Goal: Task Accomplishment & Management: Complete application form

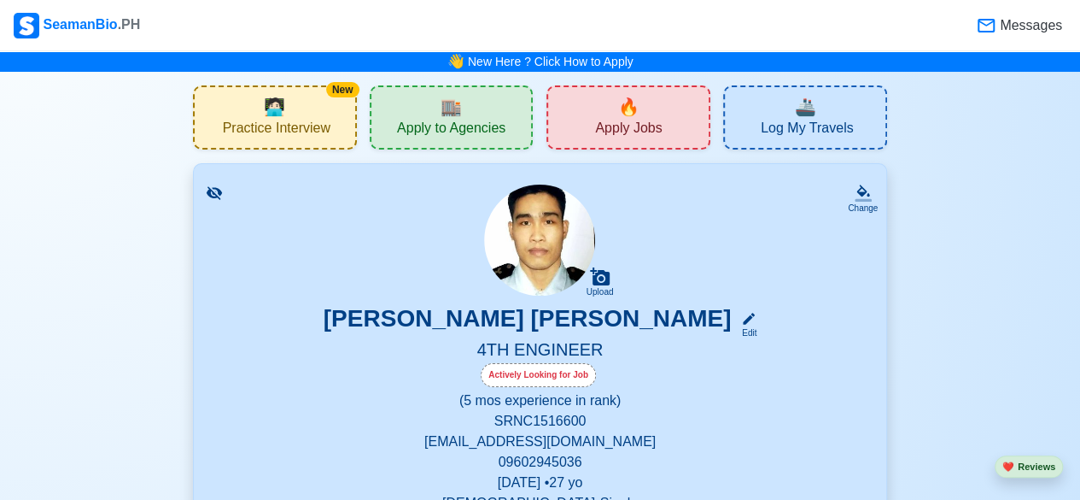
click at [616, 124] on span "Apply Jobs" at bounding box center [628, 130] width 67 height 21
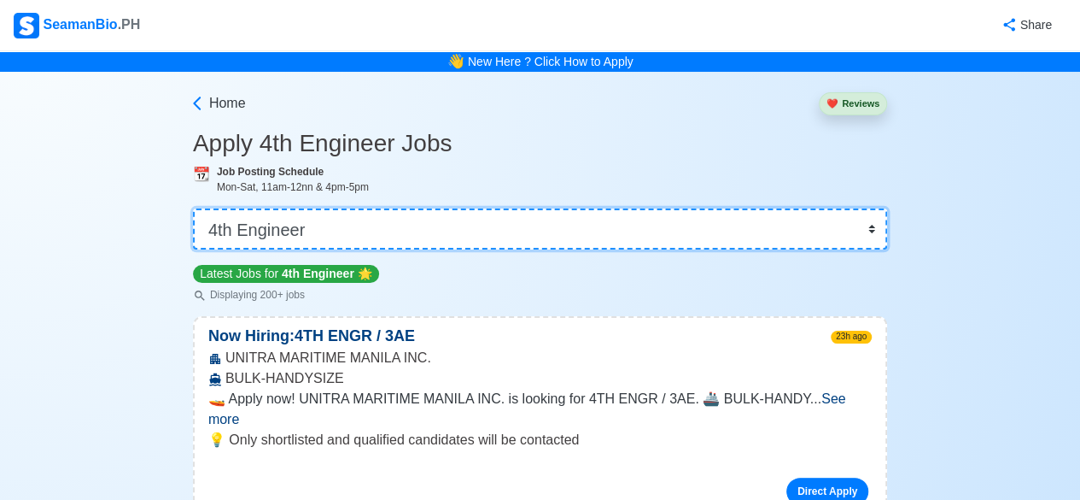
click at [878, 229] on select "👉 Select Rank or Position Master Chief Officer 2nd Officer 3rd Officer Junior O…" at bounding box center [540, 228] width 694 height 41
select select "Junior Engineer"
click at [195, 208] on select "👉 Select Rank or Position Master Chief Officer 2nd Officer 3rd Officer Junior O…" at bounding box center [540, 228] width 694 height 41
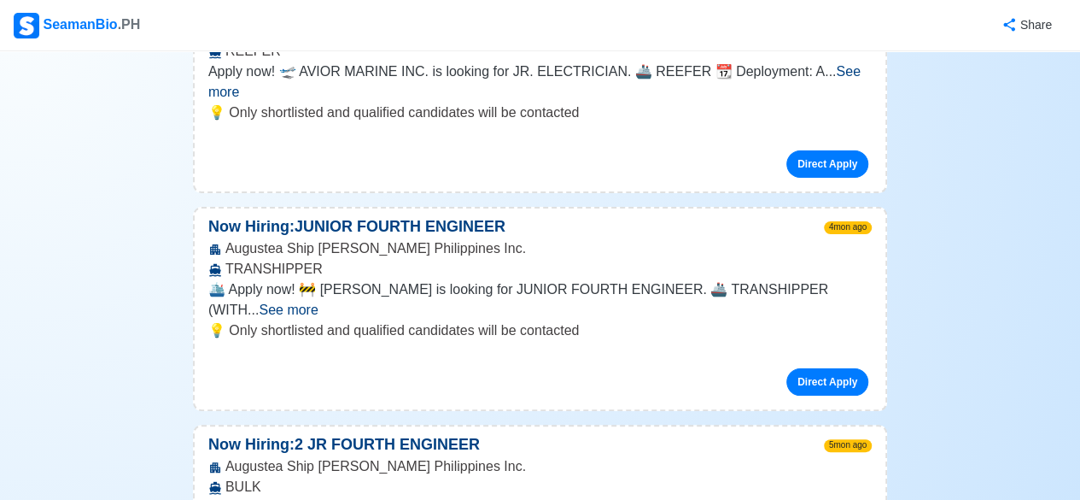
scroll to position [808, 0]
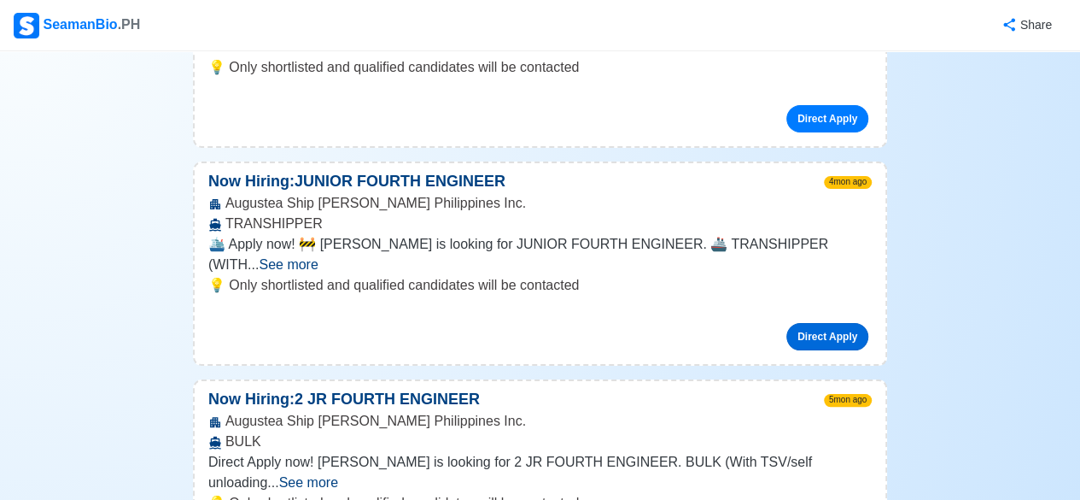
click at [823, 323] on link "Direct Apply" at bounding box center [827, 336] width 82 height 27
click at [841, 323] on link "Direct Apply" at bounding box center [827, 336] width 82 height 27
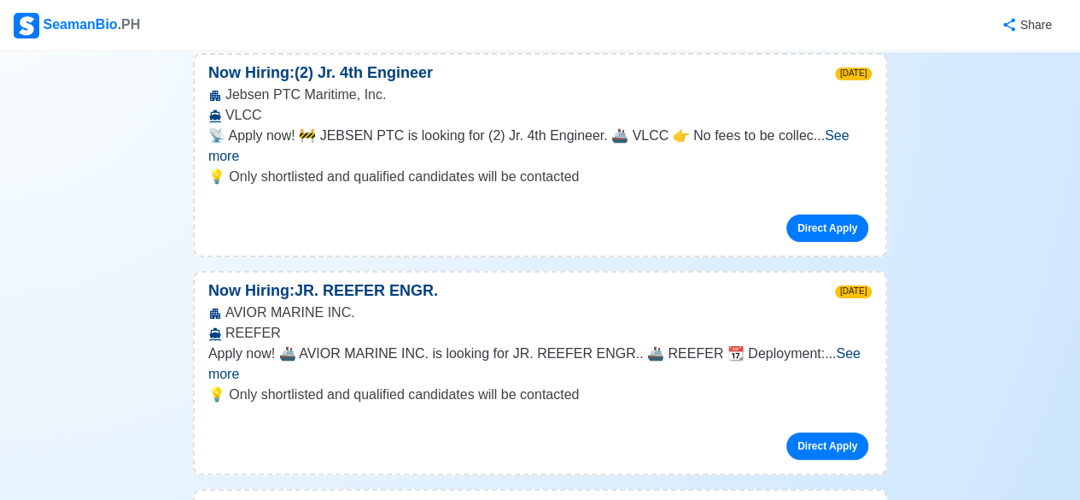
scroll to position [0, 0]
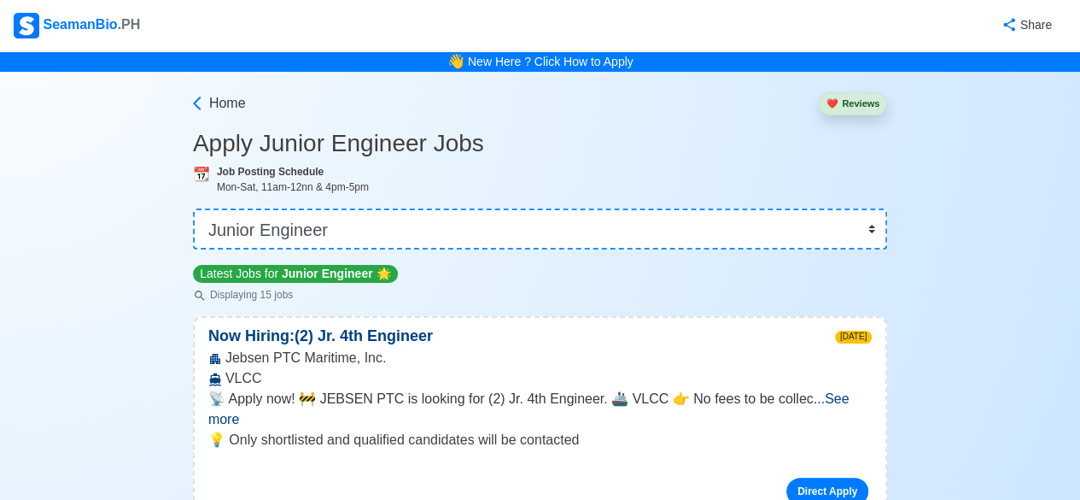
click at [586, 63] on link "New Here ? Click How to Apply" at bounding box center [551, 62] width 166 height 14
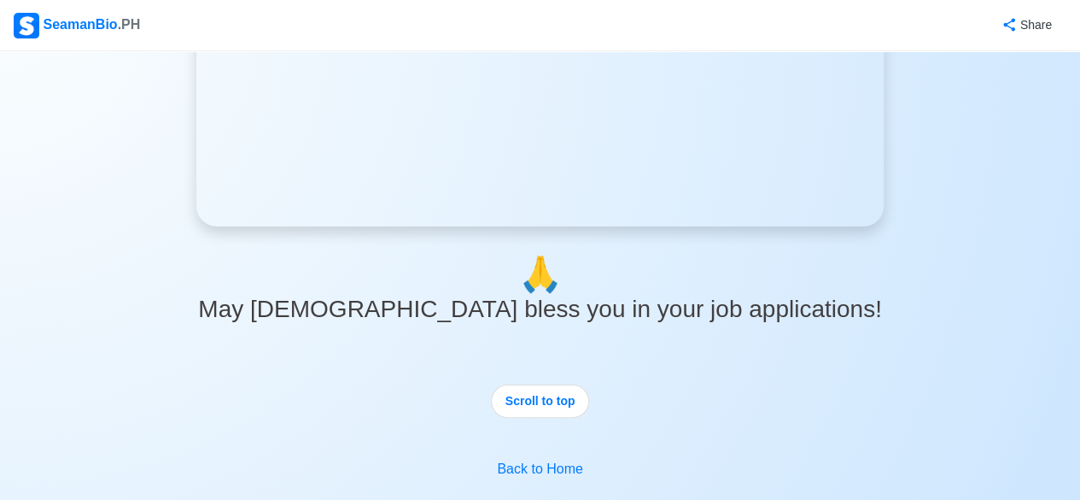
scroll to position [3061, 0]
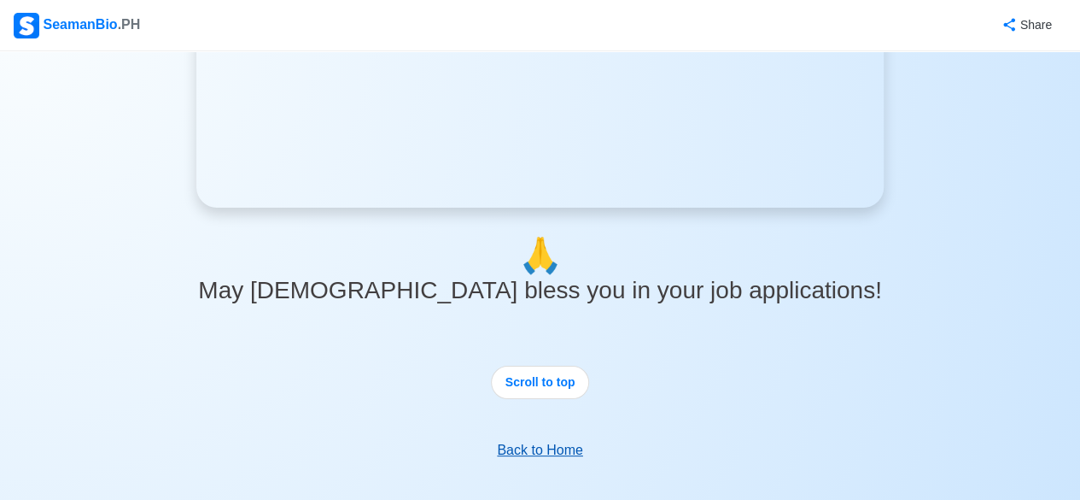
click at [561, 453] on link "Back to Home" at bounding box center [539, 449] width 85 height 15
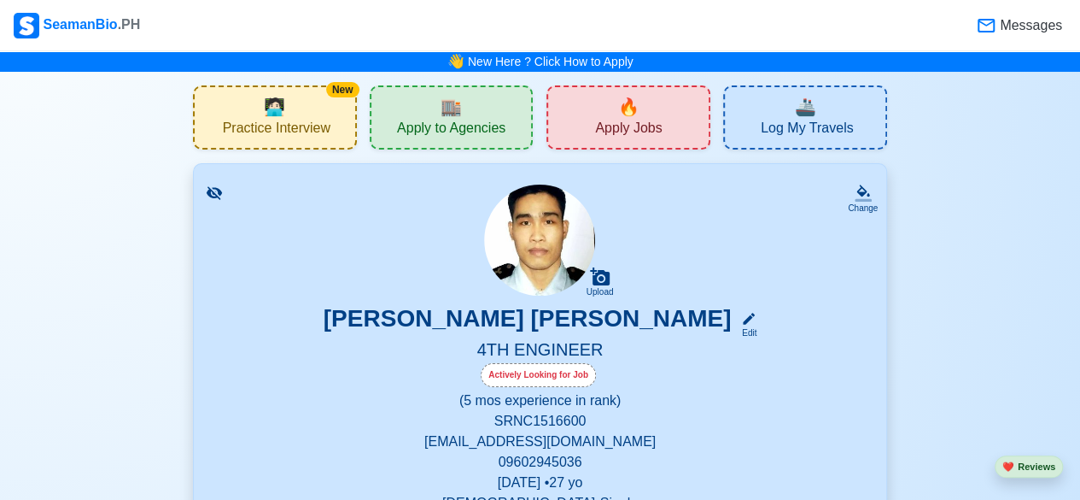
click at [793, 129] on span "Log My Travels" at bounding box center [807, 130] width 92 height 21
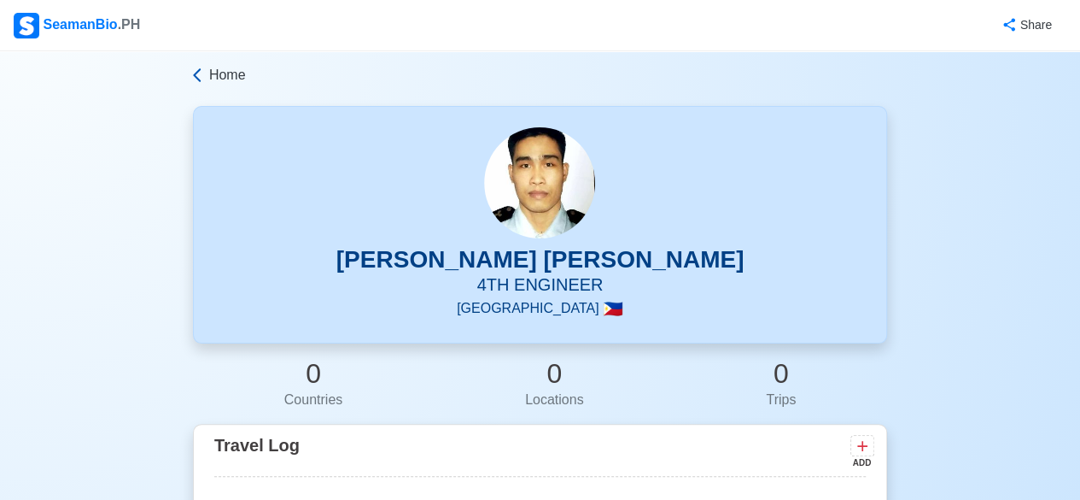
click at [196, 79] on icon at bounding box center [197, 75] width 8 height 14
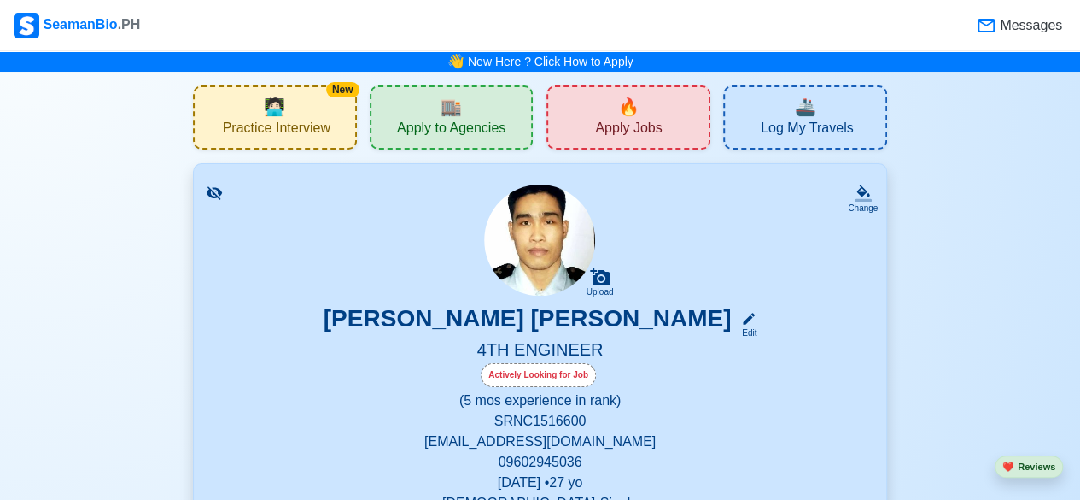
click at [449, 113] on span "🏬" at bounding box center [451, 107] width 21 height 26
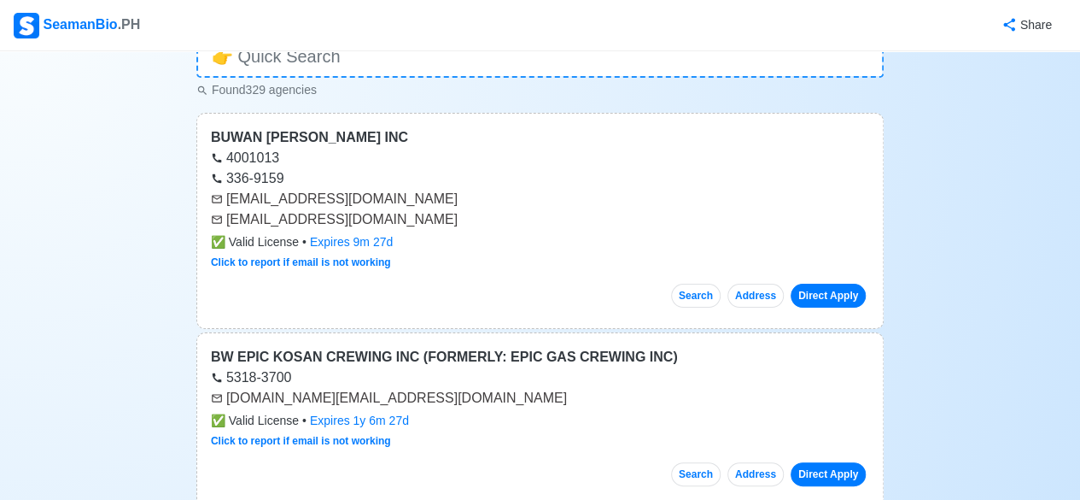
scroll to position [143, 0]
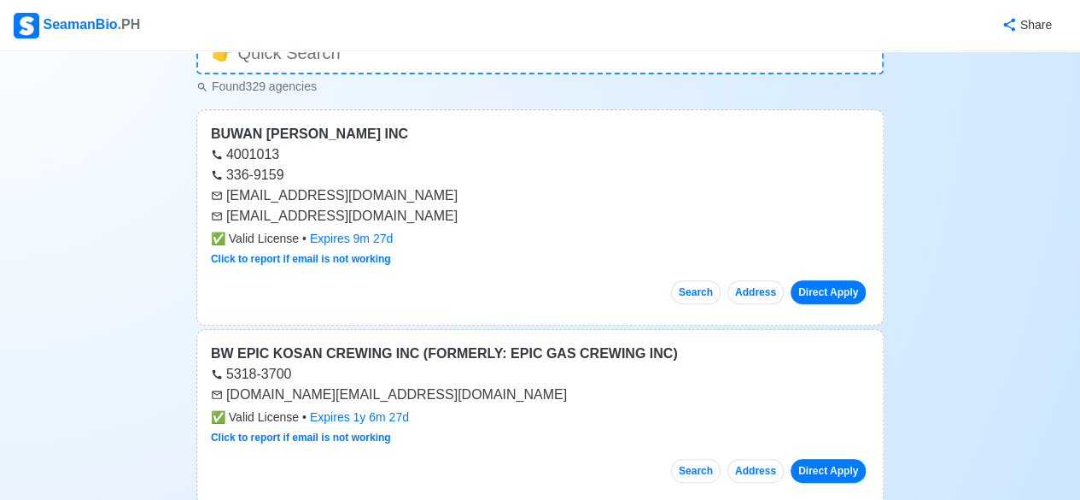
click at [823, 289] on link "Direct Apply" at bounding box center [828, 292] width 75 height 24
click at [839, 291] on link "Direct Apply" at bounding box center [828, 292] width 75 height 24
click at [361, 262] on link "Click to report if email is not working" at bounding box center [301, 259] width 180 height 12
click at [363, 254] on link "Click to report if email is not working" at bounding box center [301, 259] width 180 height 12
click at [322, 260] on link "Click to report if email is not working" at bounding box center [301, 259] width 180 height 12
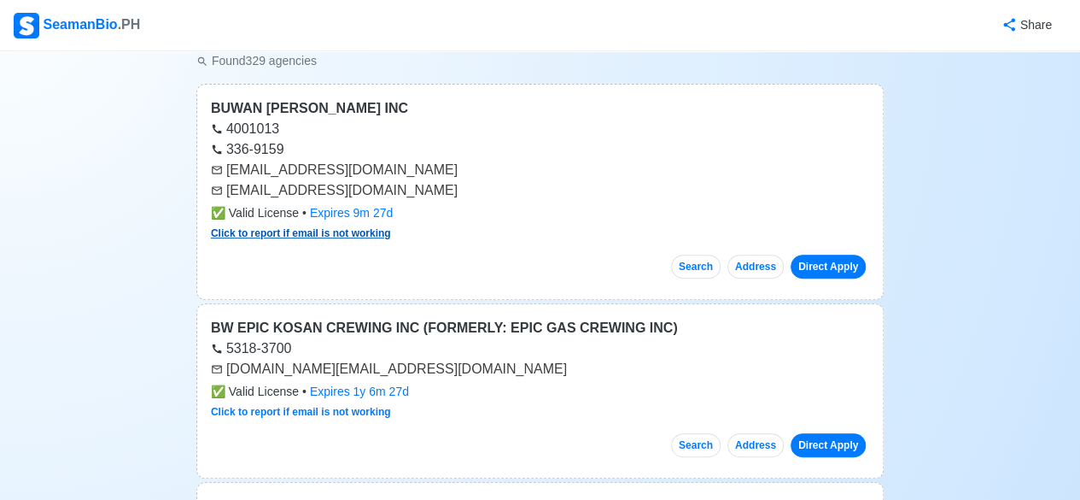
scroll to position [0, 0]
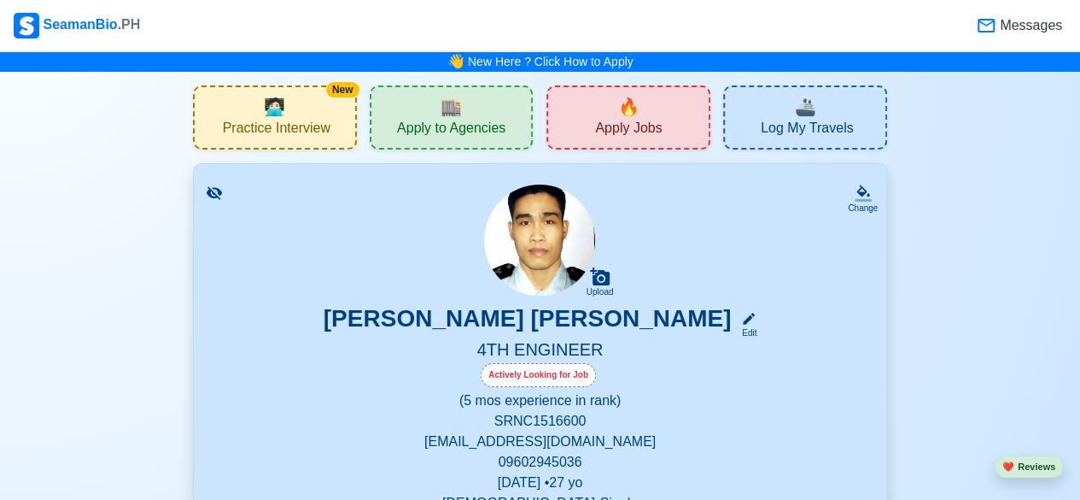
click at [620, 134] on span "Apply Jobs" at bounding box center [628, 130] width 67 height 21
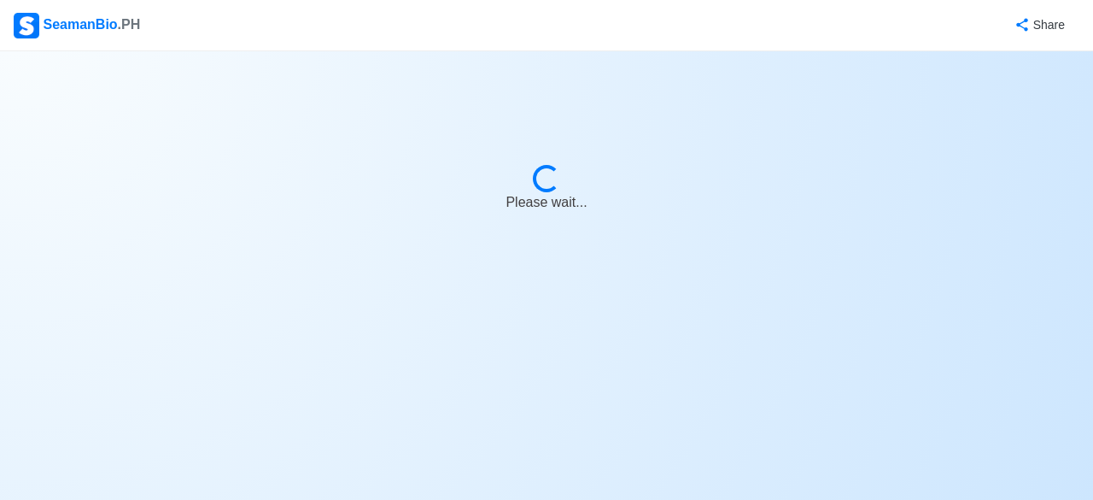
select select "4th Engineer"
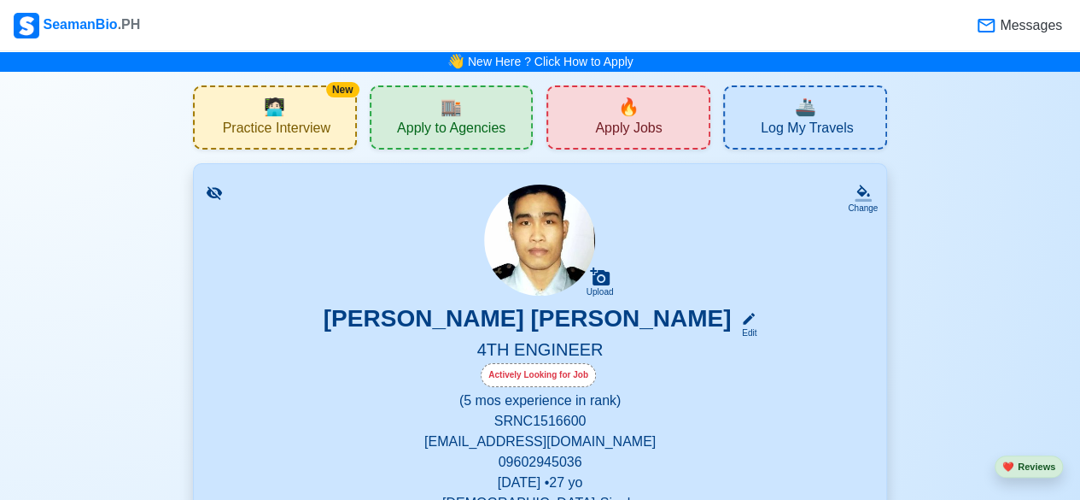
click at [658, 133] on span "Apply Jobs" at bounding box center [628, 130] width 67 height 21
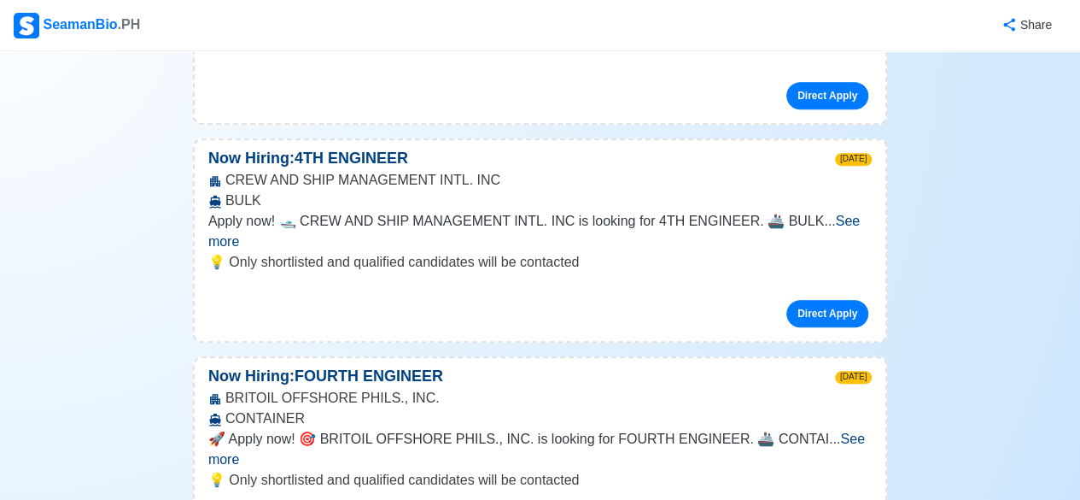
scroll to position [399, 0]
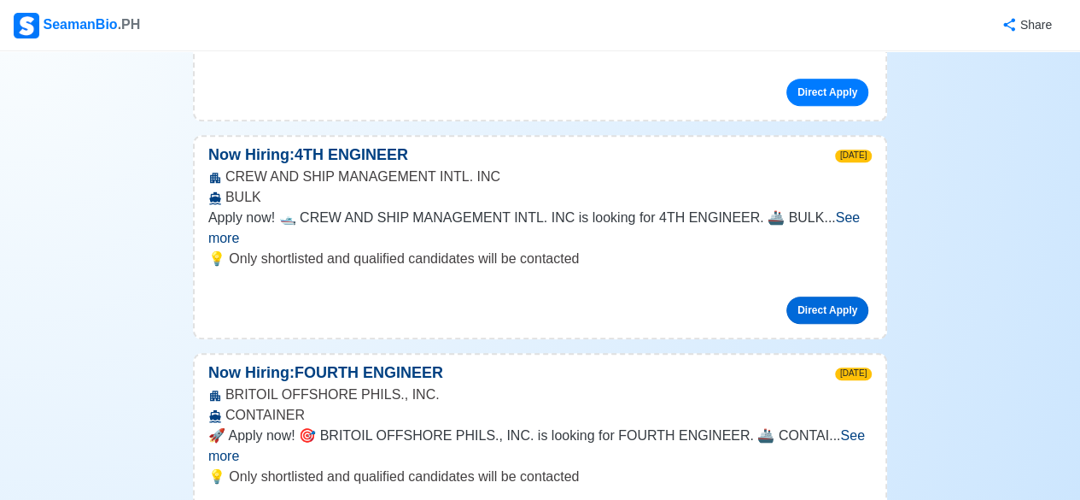
click at [828, 296] on link "Direct Apply" at bounding box center [827, 309] width 82 height 27
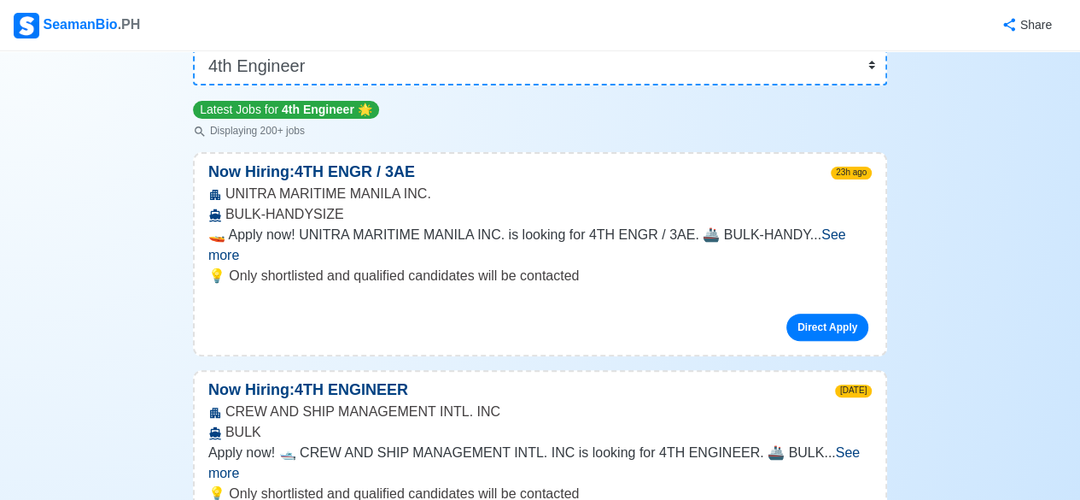
scroll to position [0, 0]
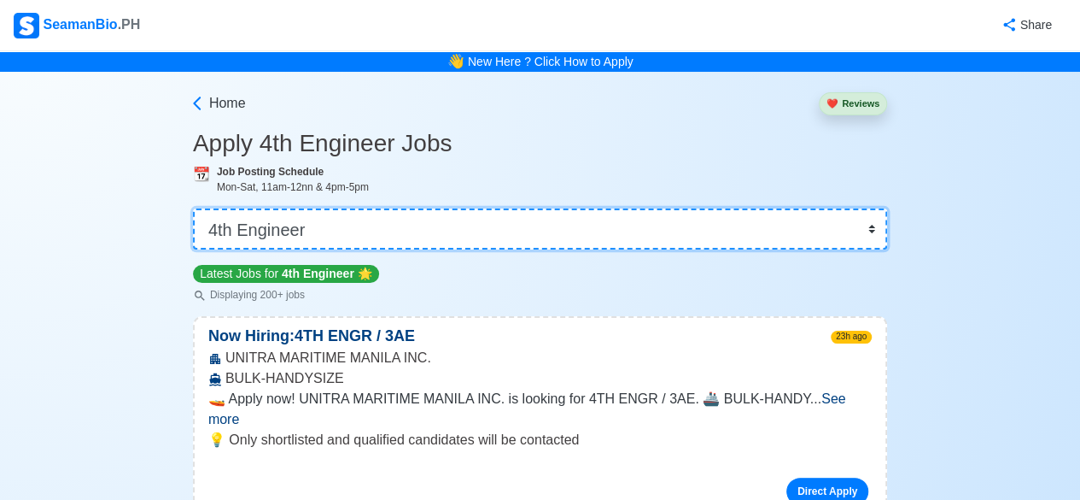
click at [862, 221] on select "👉 Select Rank or Position Master Chief Officer 2nd Officer 3rd Officer Junior O…" at bounding box center [540, 228] width 694 height 41
select select "Junior Engineer"
click at [195, 208] on select "👉 Select Rank or Position Master Chief Officer 2nd Officer 3rd Officer Junior O…" at bounding box center [540, 228] width 694 height 41
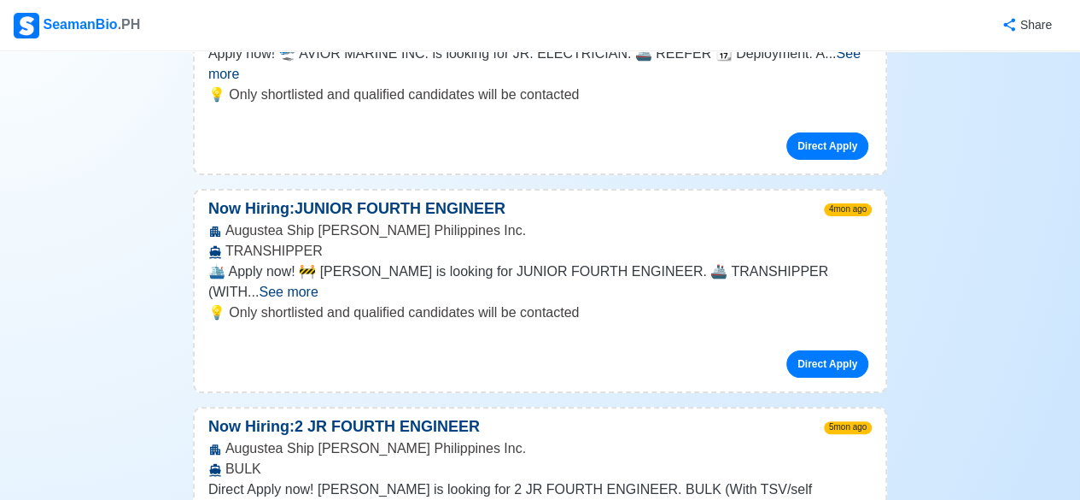
scroll to position [780, 0]
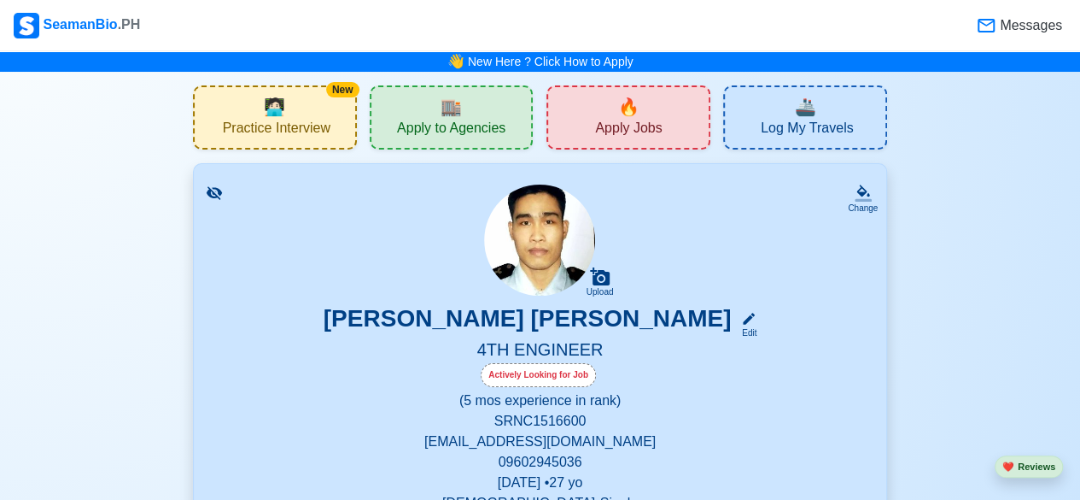
click at [587, 111] on div "🔥 Apply Jobs" at bounding box center [628, 117] width 164 height 64
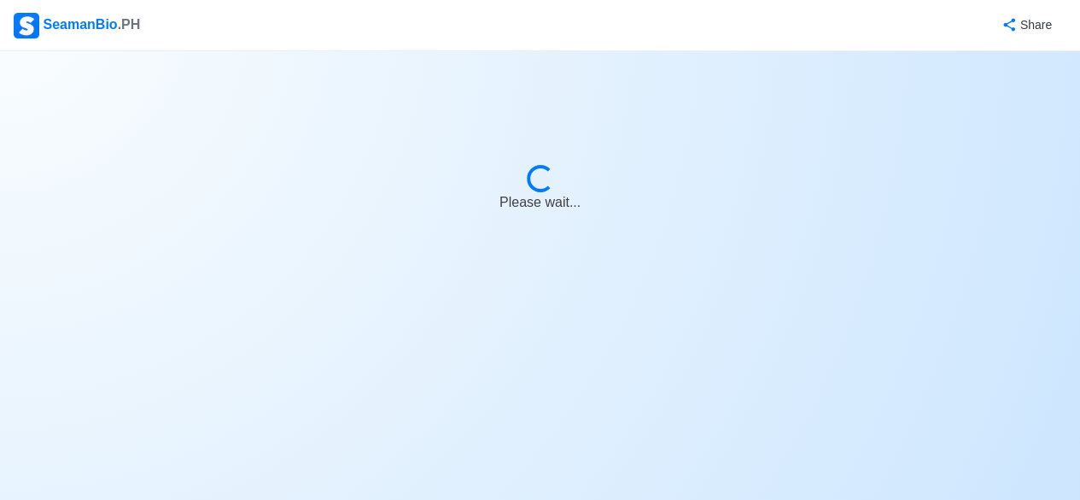
select select "4th Engineer"
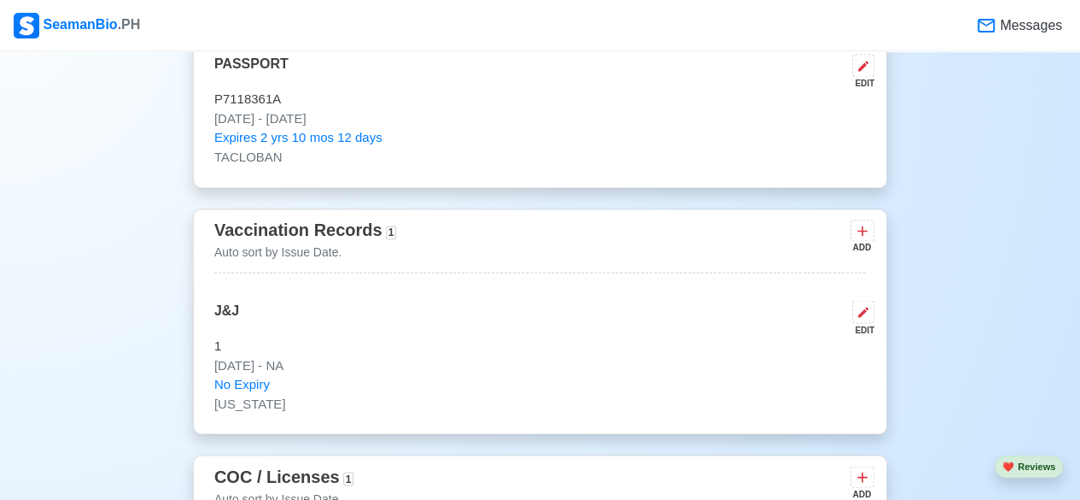
scroll to position [1361, 0]
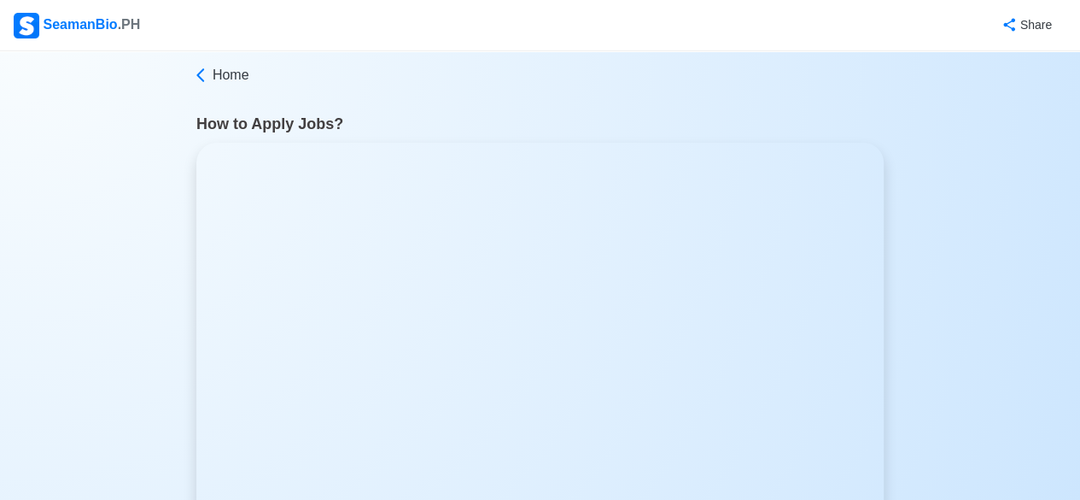
scroll to position [3061, 0]
select select "Junior Engineer"
